Goal: Transaction & Acquisition: Purchase product/service

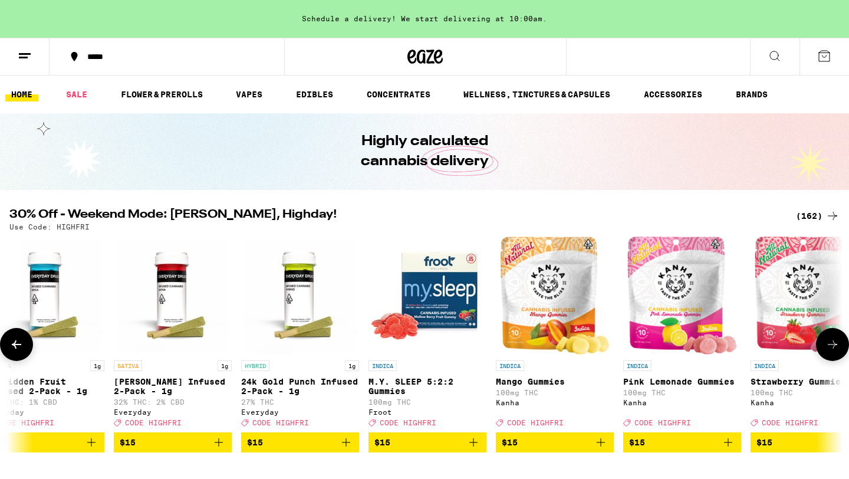
scroll to position [0, 5138]
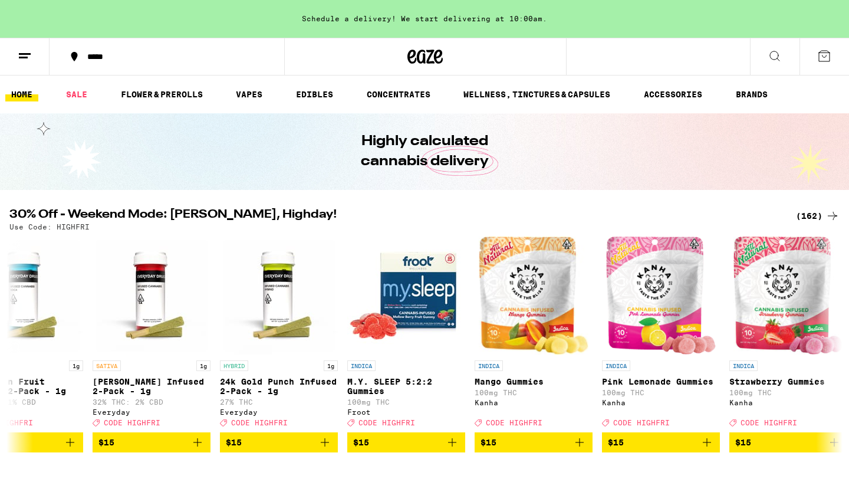
click at [805, 219] on div "(162)" at bounding box center [818, 216] width 44 height 14
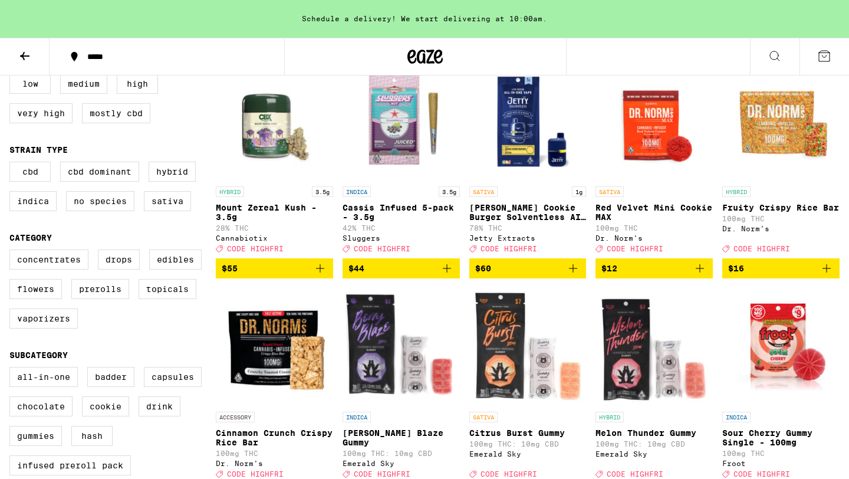
scroll to position [179, 0]
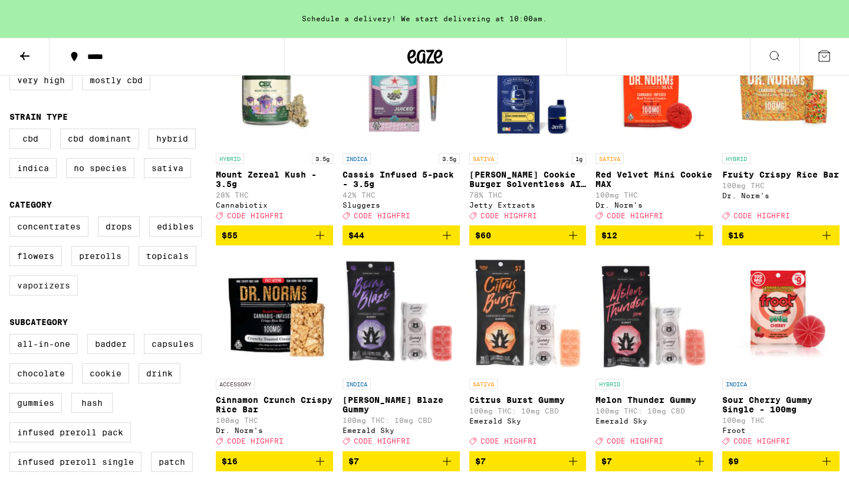
click at [41, 295] on label "Vaporizers" at bounding box center [43, 285] width 68 height 20
click at [12, 219] on input "Vaporizers" at bounding box center [12, 218] width 1 height 1
checkbox input "true"
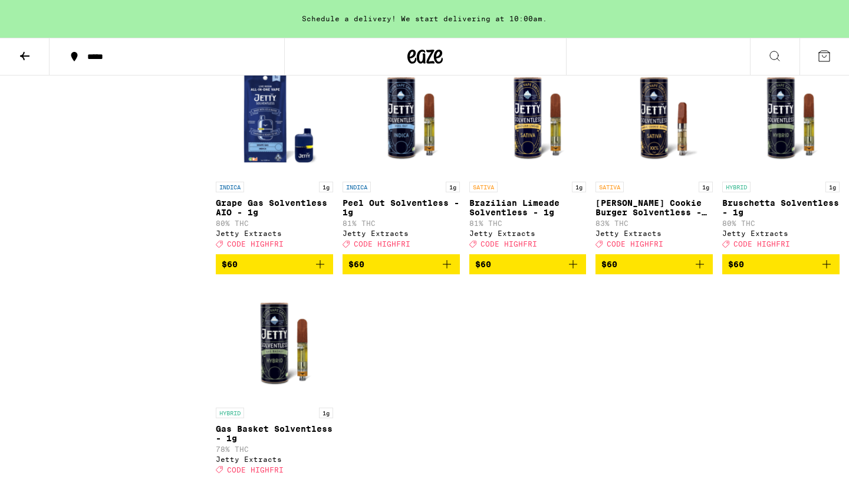
scroll to position [1268, 0]
